Goal: Navigation & Orientation: Find specific page/section

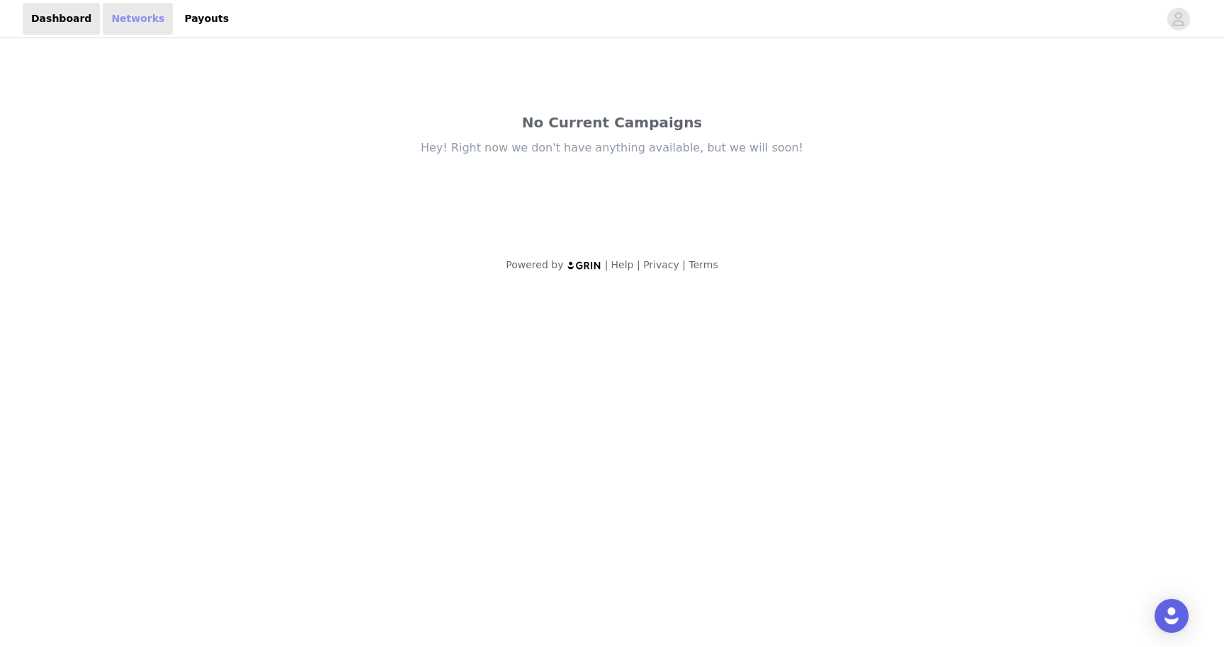
click at [125, 24] on link "Networks" at bounding box center [138, 19] width 70 height 32
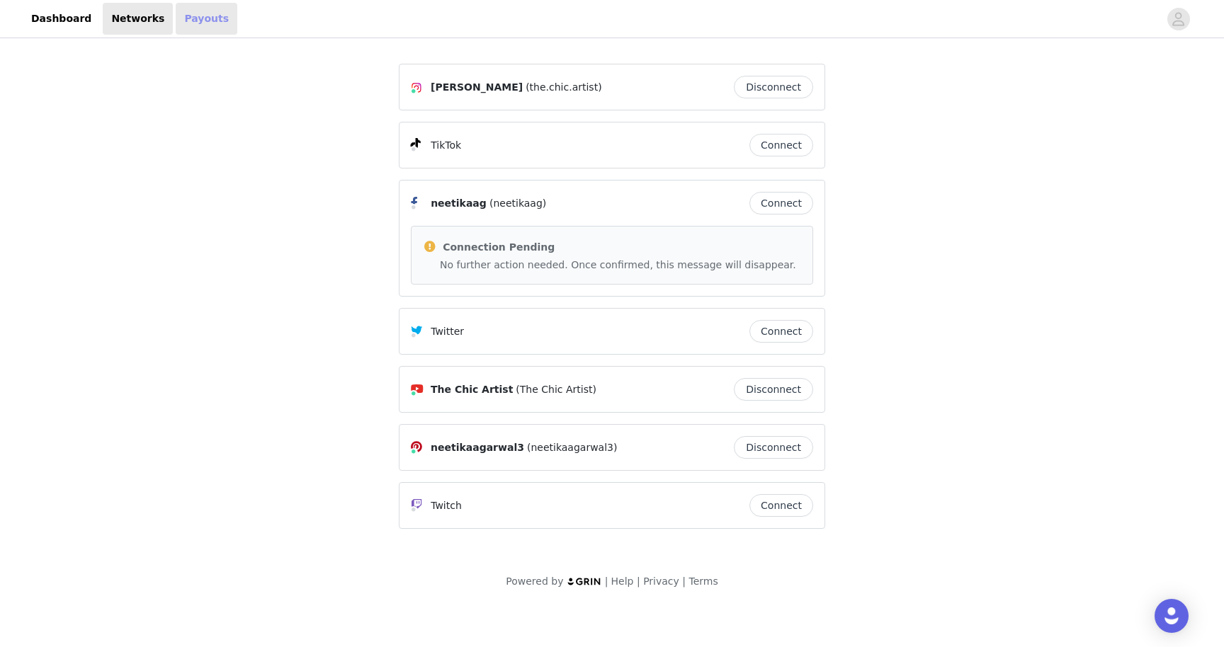
click at [183, 25] on link "Payouts" at bounding box center [207, 19] width 62 height 32
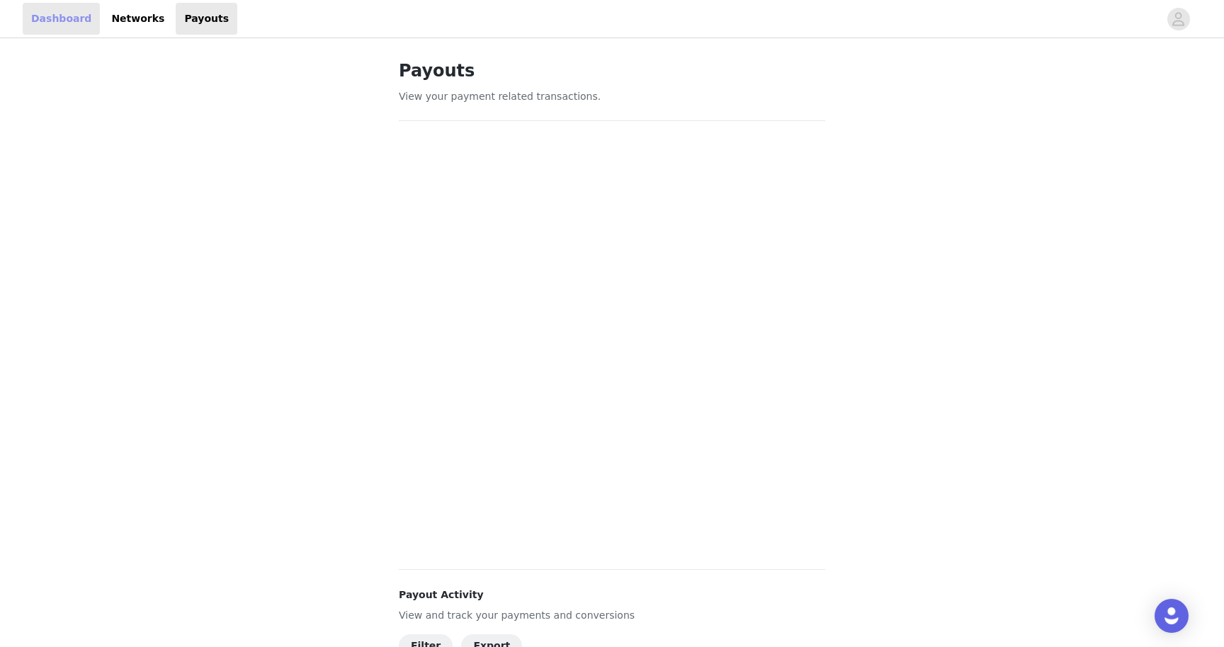
click at [62, 30] on link "Dashboard" at bounding box center [61, 19] width 77 height 32
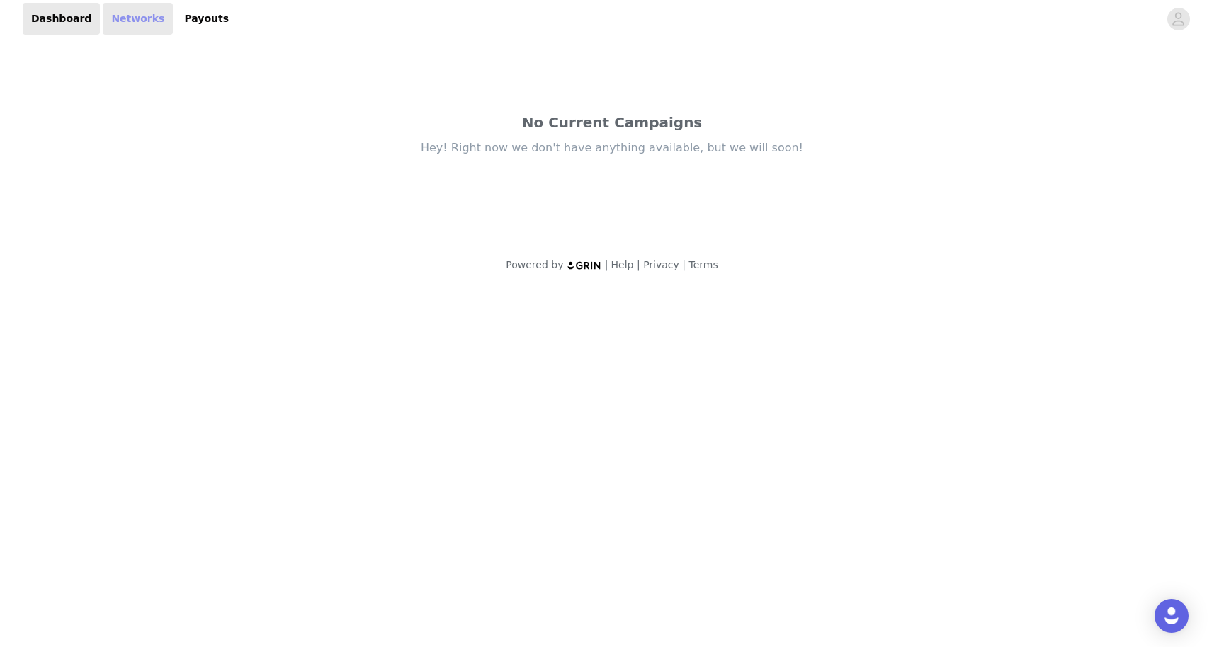
click at [103, 27] on link "Networks" at bounding box center [138, 19] width 70 height 32
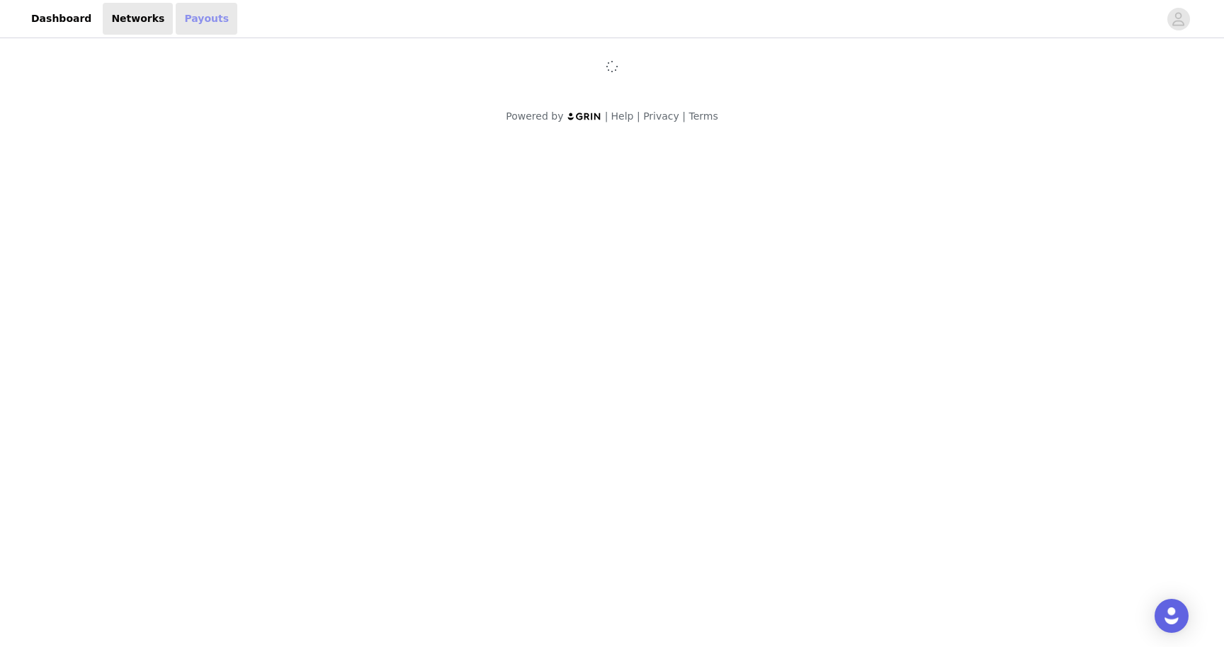
click at [176, 26] on link "Payouts" at bounding box center [207, 19] width 62 height 32
